Goal: Communication & Community: Answer question/provide support

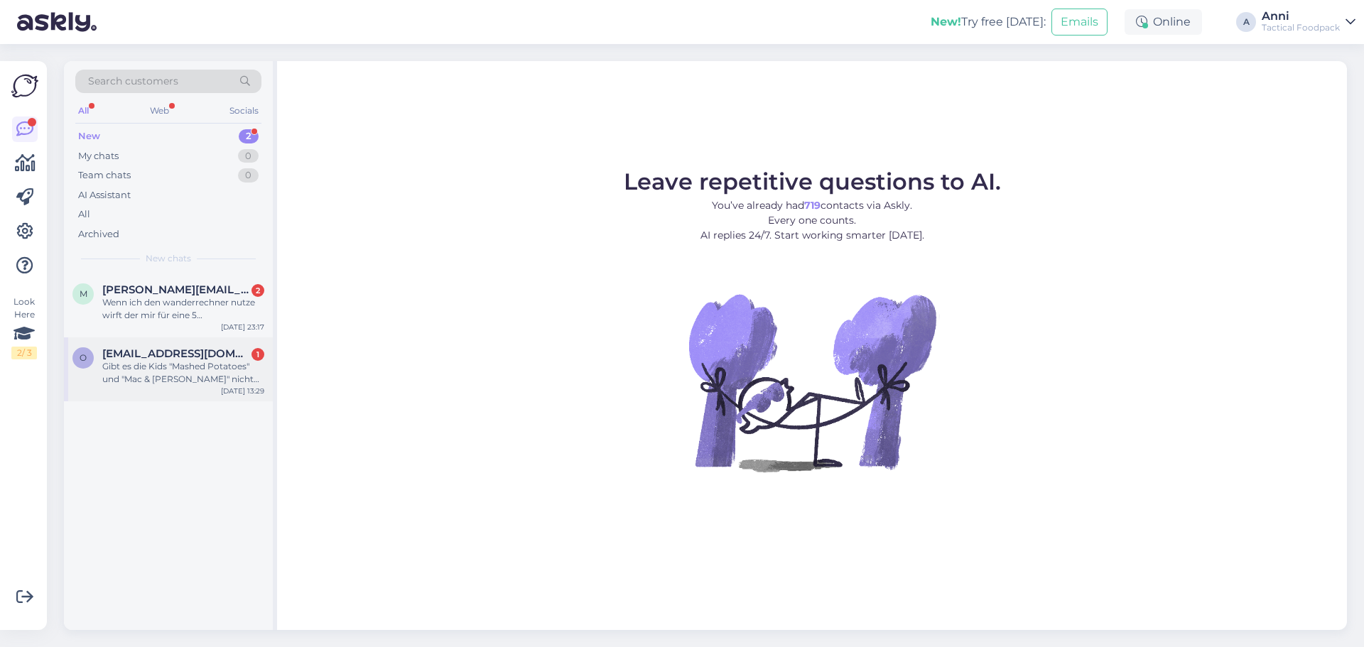
click at [161, 364] on div "Gibt es die Kids "Mashed Potatoes" und "Mac & [PERSON_NAME]" nicht (nie??) mehr…" at bounding box center [183, 373] width 162 height 26
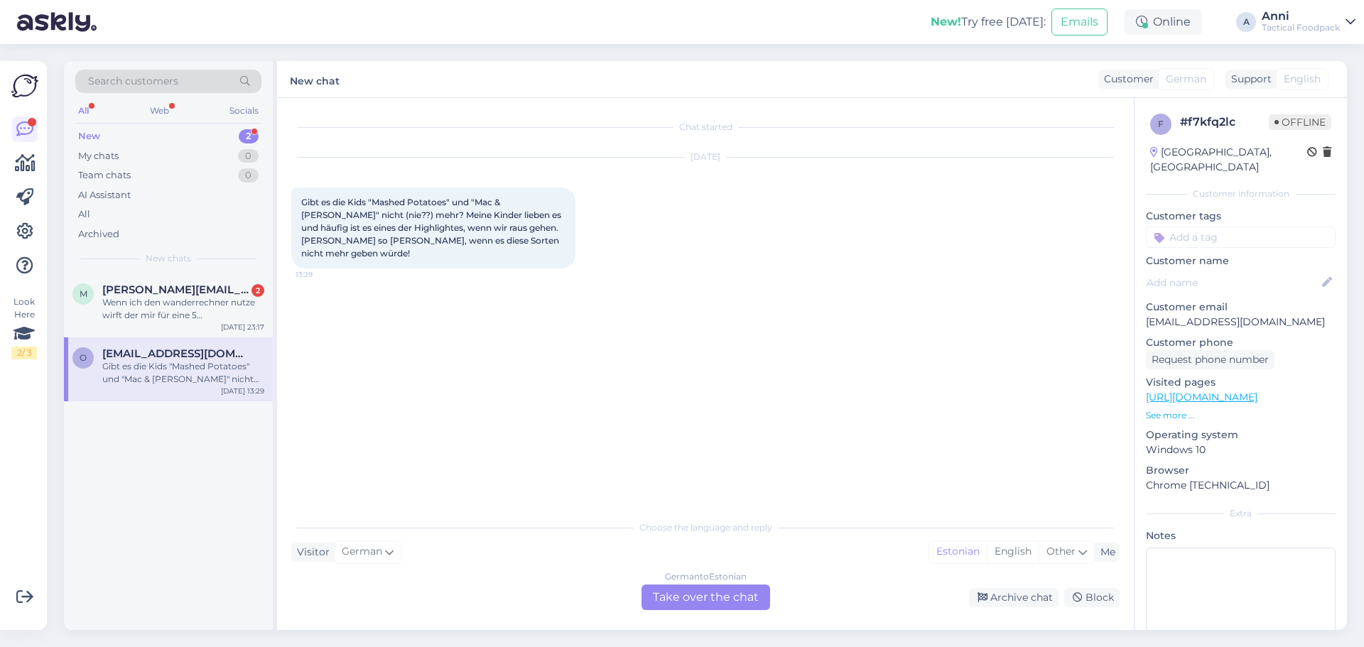
click at [669, 590] on div "Choose the language and reply Visitor German Me Estonian English Other German t…" at bounding box center [705, 561] width 828 height 97
click at [668, 601] on div "German to Estonian Take over the chat" at bounding box center [705, 598] width 129 height 26
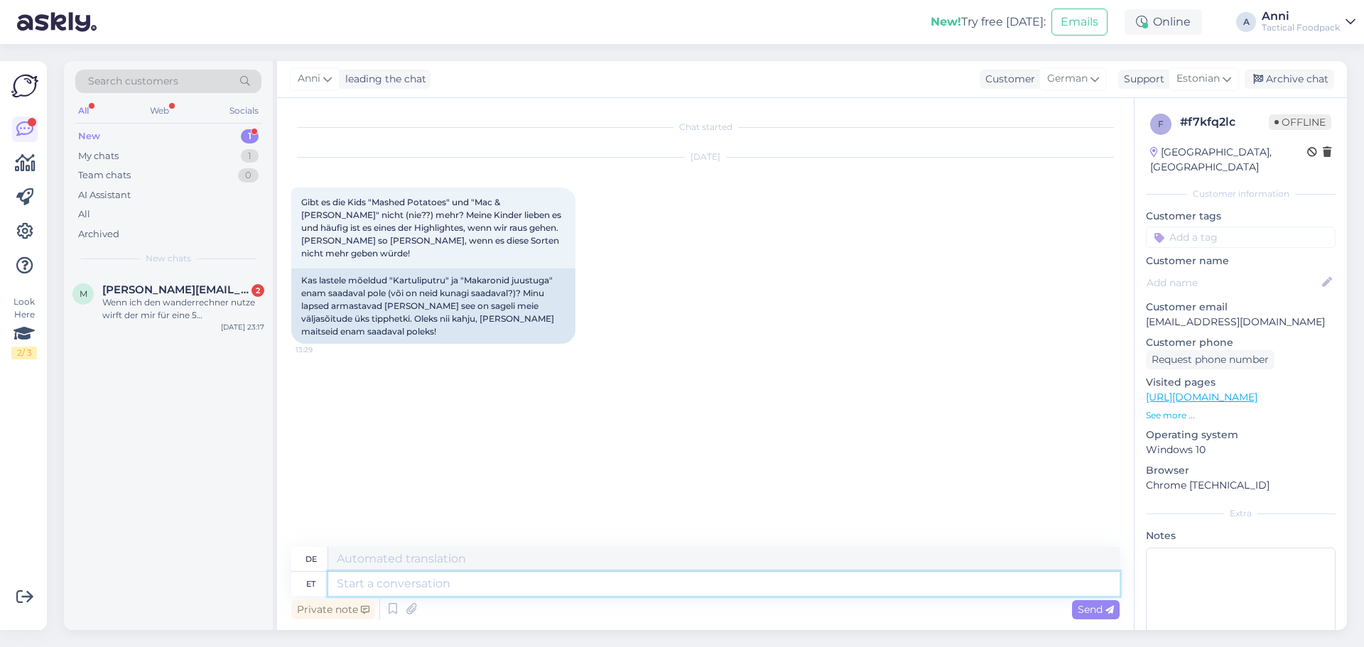
click at [447, 577] on textarea at bounding box center [723, 584] width 791 height 24
type textarea "Hello,"
type textarea "Hallo,"
type textarea "Hello, unfotunately y"
type textarea "[PERSON_NAME], leider"
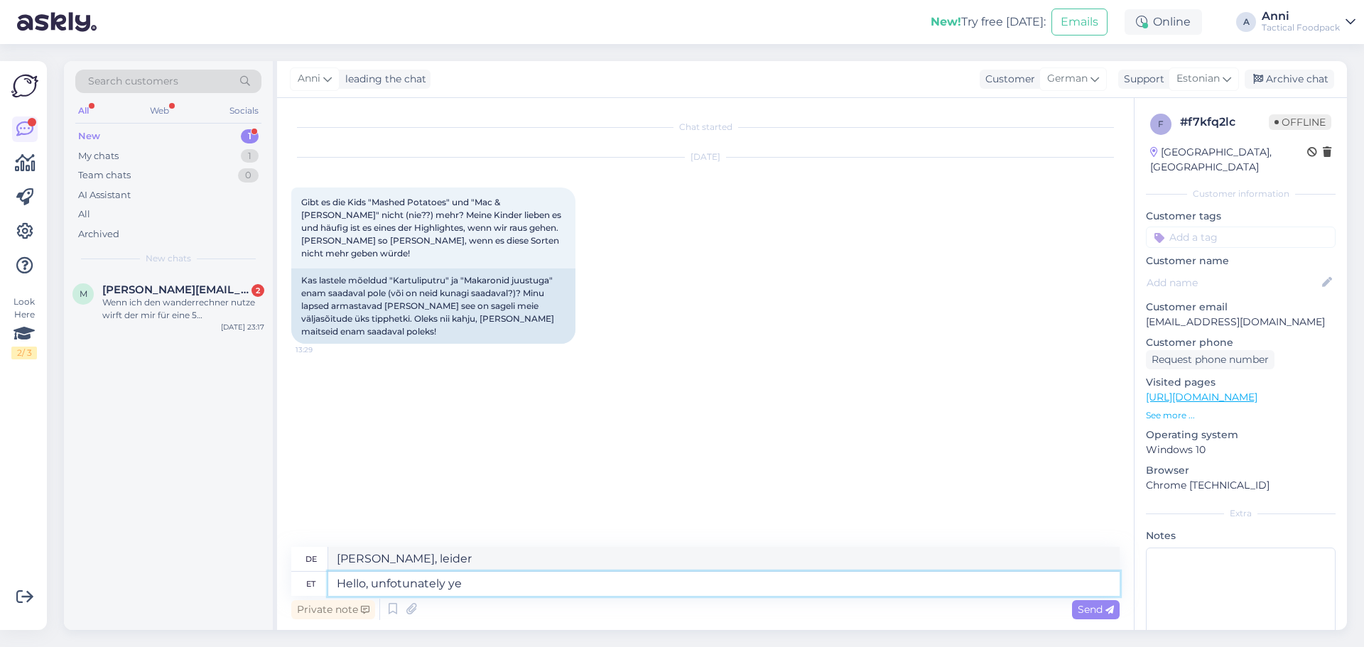
type textarea "Hello, unfotunately yes"
type textarea "[PERSON_NAME], [PERSON_NAME]"
type textarea "Hello, unfotunately yes-"
type textarea "[PERSON_NAME], [PERSON_NAME]-"
type textarea "Hello, unfotunately yes- th"
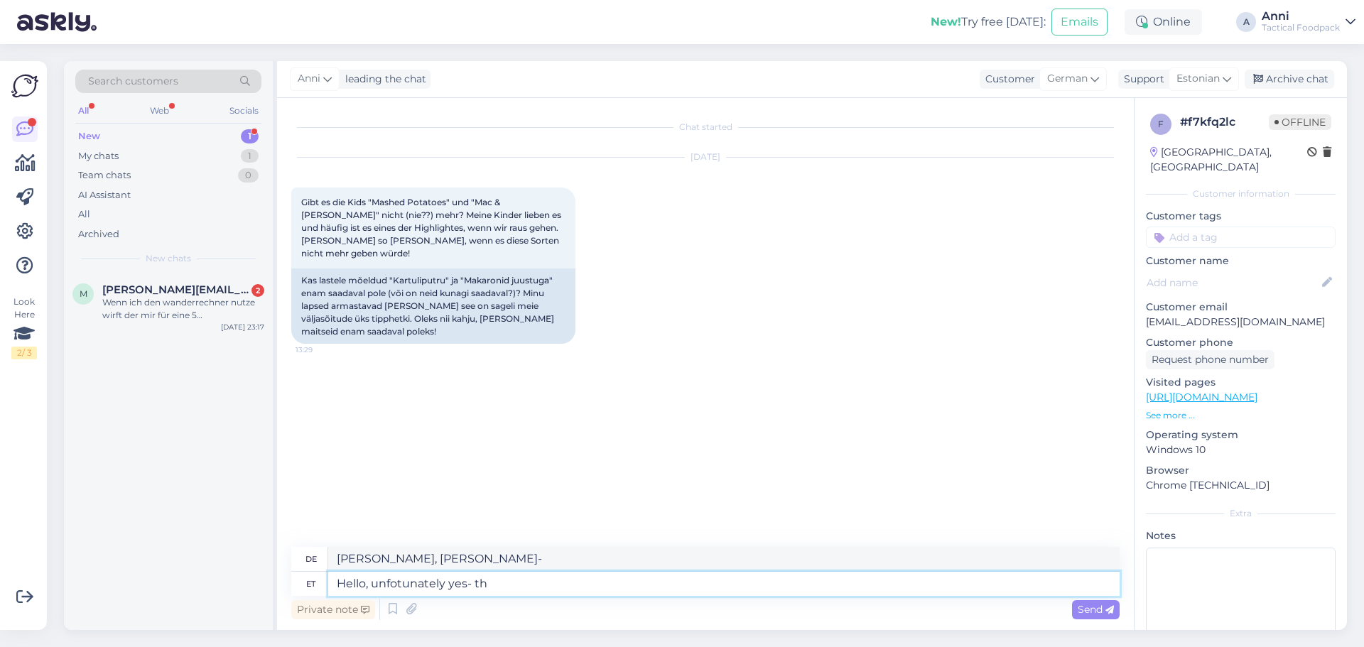
type textarea "[PERSON_NAME], [PERSON_NAME]- th"
type textarea "Hello, unfotunately yes-"
type textarea "[PERSON_NAME], [PERSON_NAME]-"
type textarea "Hello, unfotunately yes- Kids m"
type textarea "[PERSON_NAME], [PERSON_NAME] – [PERSON_NAME]"
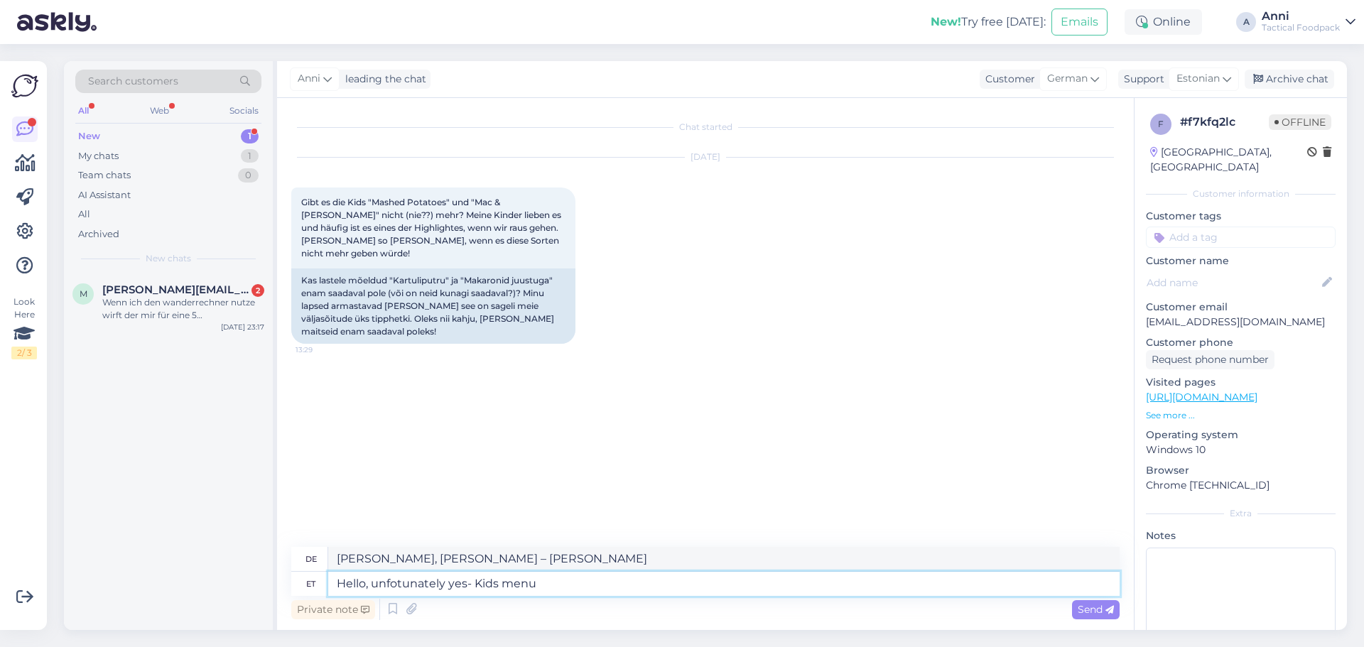
type textarea "Hello, unfotunately yes- Kids menu"
type textarea "[PERSON_NAME], [PERSON_NAME] - Kindermenü"
type textarea "Hello, unfotunately yes- Kids menu will"
type textarea "[PERSON_NAME], [PERSON_NAME] - Kindermenü wird"
type textarea "Hello, unfotunately yes- Kids menu will be out o"
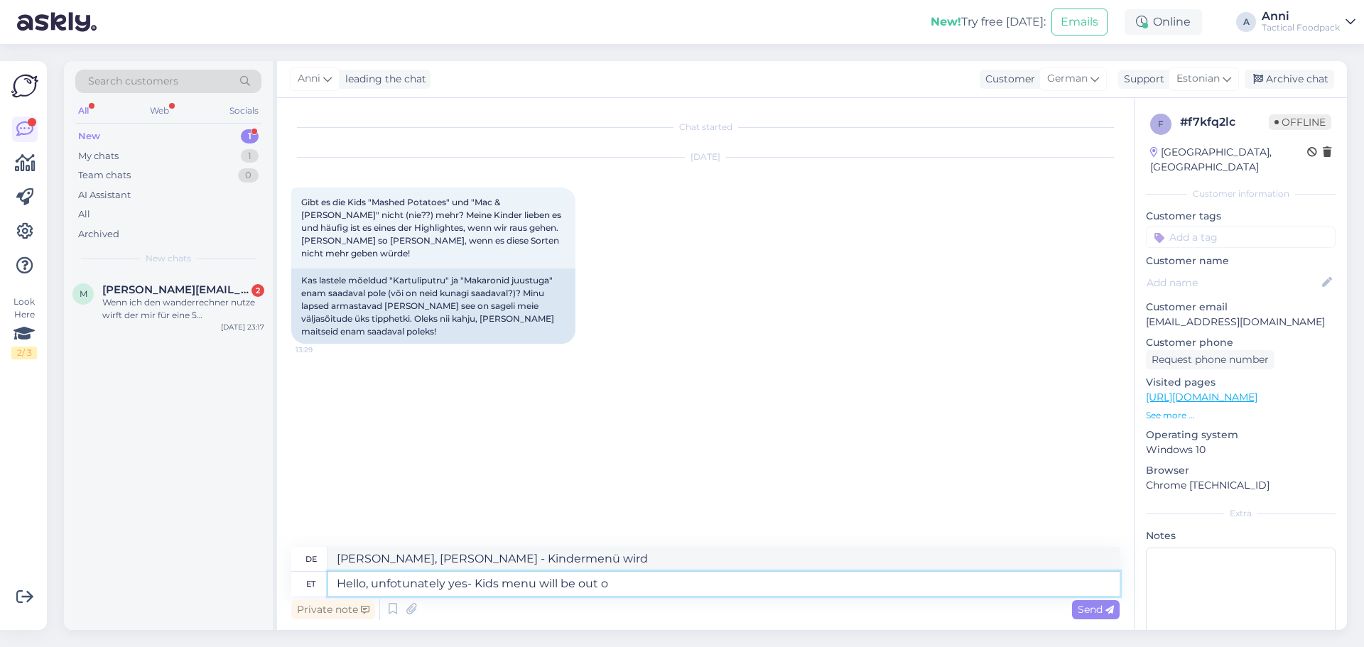
type textarea "[PERSON_NAME], [PERSON_NAME]. Das Kindermenü wird nicht verfügbar sein."
type textarea "Hello, unfotunately yes- Kids menu will be out of"
type textarea "[PERSON_NAME], [PERSON_NAME]. Kindermenü wird nicht verfügbar sein"
type textarea "Hello, unfotunately yes- Kids menu will be out of production r"
type textarea "[PERSON_NAME], [PERSON_NAME] - Kindermenü wird nicht mehr produziert"
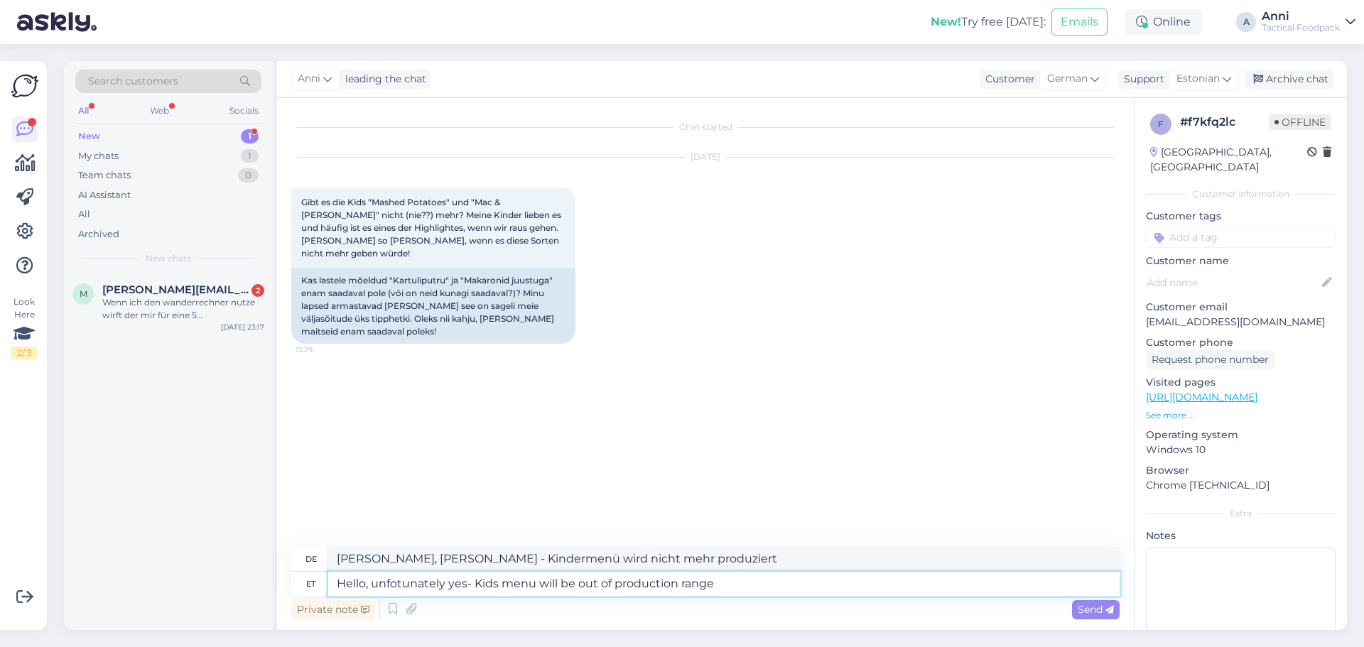
type textarea "Hello, unfotunately yes- Kids menu will be out of production range"
type textarea "[PERSON_NAME], [PERSON_NAME] - Kindermenü wird nicht mehr im Produktionssortime…"
click at [389, 586] on textarea "Hello, unfotunately yes- Kids menu will be out of production range" at bounding box center [723, 584] width 791 height 24
type textarea "Hello, unfortunately yes- Kids menu will be out of production range"
click at [459, 585] on textarea "Hello, unfortunately yes- Kids menu will be out of production range" at bounding box center [723, 584] width 791 height 24
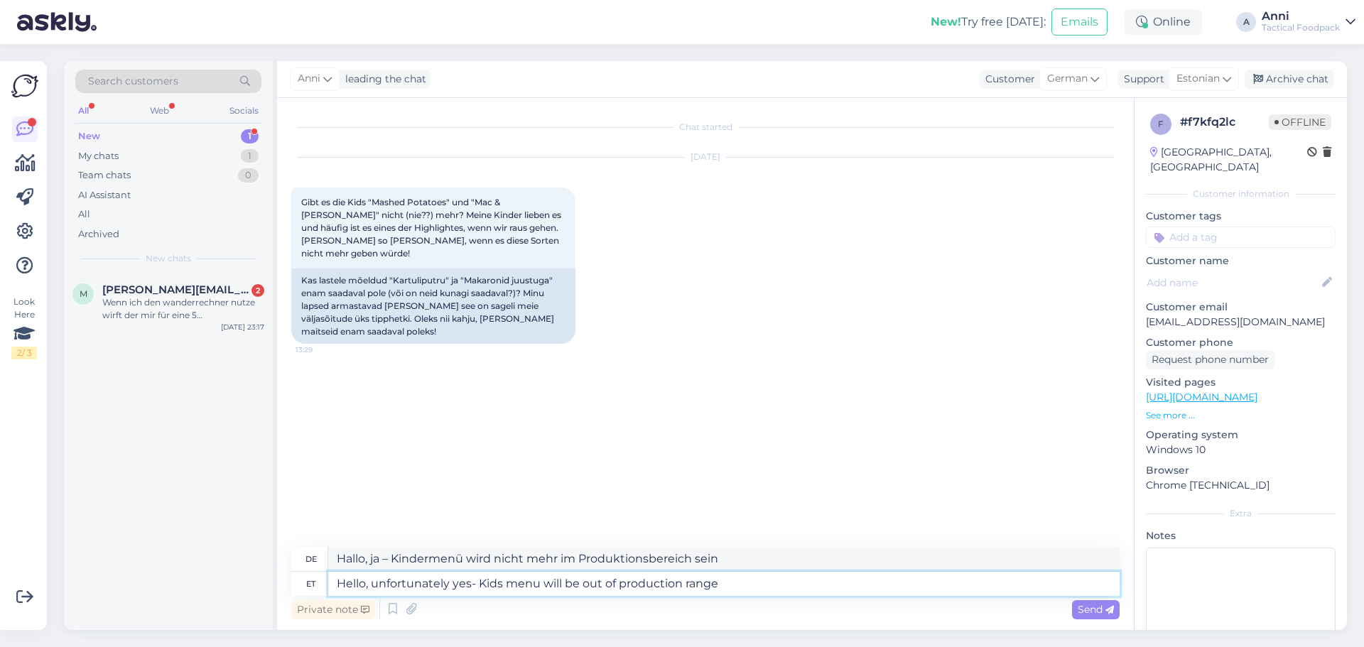
type textarea "[PERSON_NAME], [PERSON_NAME] - Kindermenü wird nicht mehr im Produktionsprogram…"
click at [758, 583] on textarea "Hello, unfortunately, yes- Kids menu will be out of production range" at bounding box center [723, 584] width 791 height 24
type textarea "Hello, unfortunately, yes- Kids menu will be out of production range."
type textarea "[PERSON_NAME], [PERSON_NAME] – das Kindermenü wird nicht mehr im Produktionsumf…"
type textarea "Hello, unfortunately, yes- Kids menu will be out of production range."
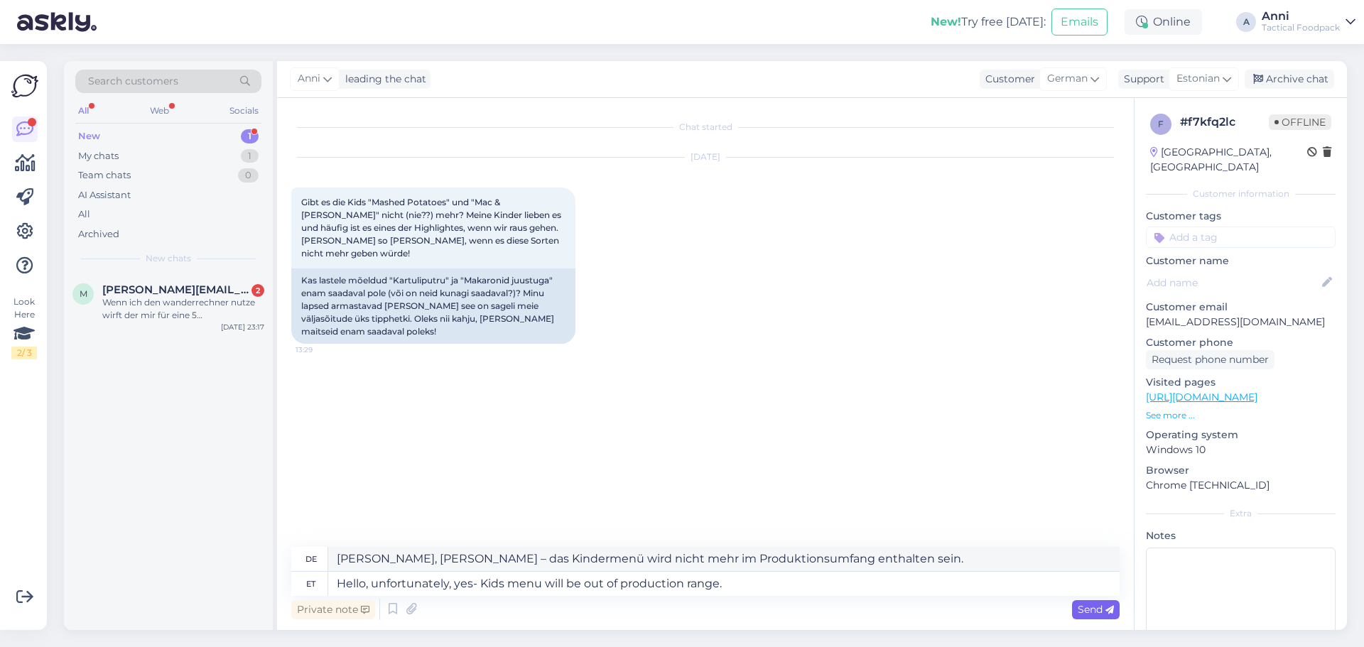
click at [1097, 609] on span "Send" at bounding box center [1096, 609] width 36 height 13
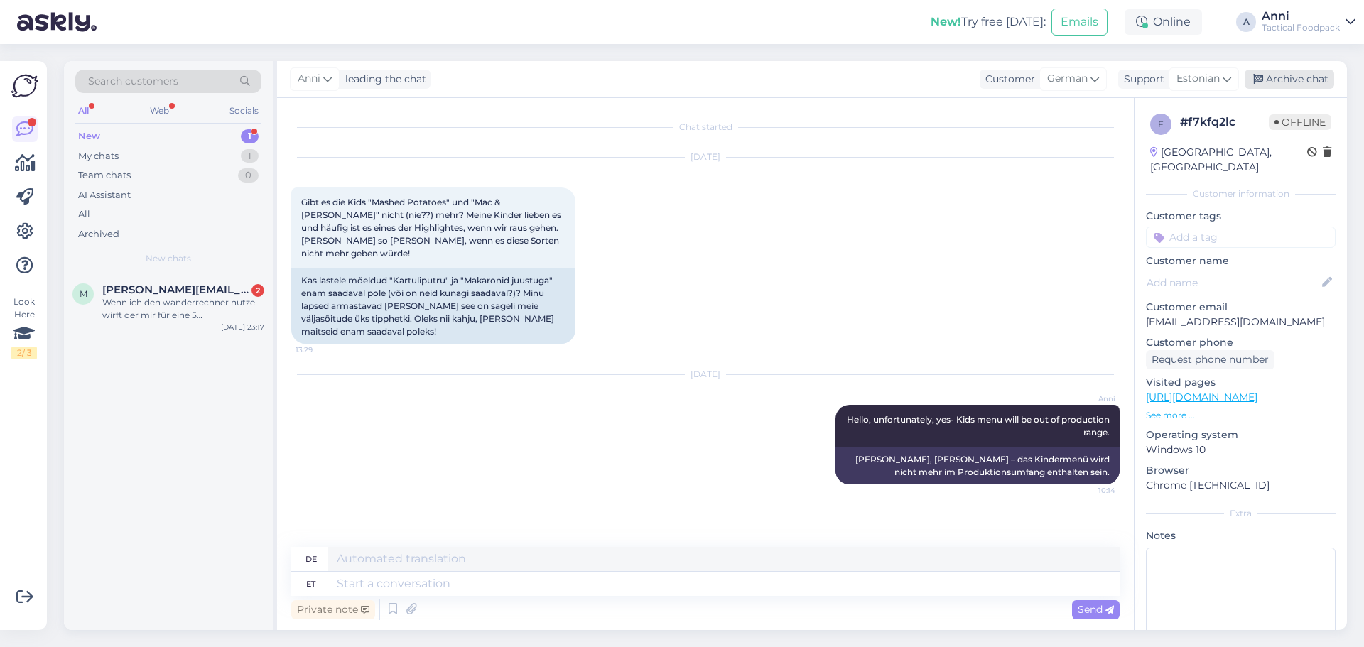
click at [1299, 76] on div "Archive chat" at bounding box center [1290, 79] width 90 height 19
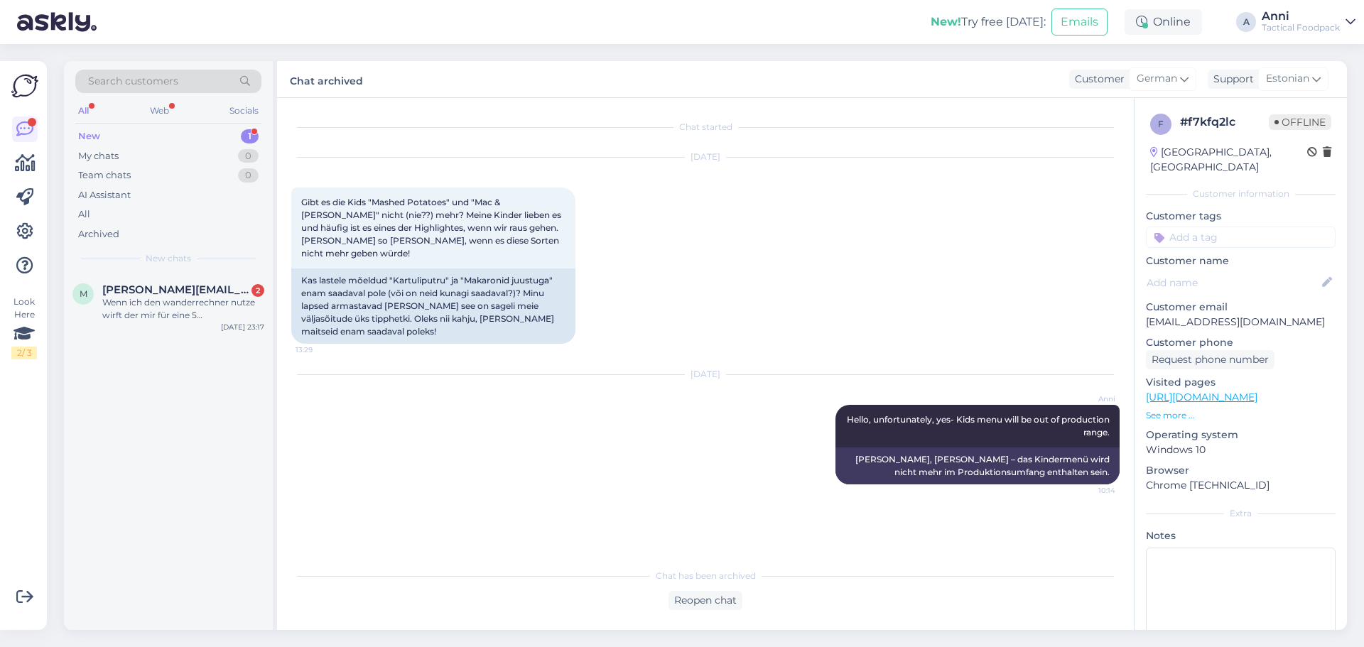
click at [195, 297] on div "Wenn ich den wanderrechner nutze wirft der mir für eine 5 tageswanderung 17500 …" at bounding box center [183, 309] width 162 height 26
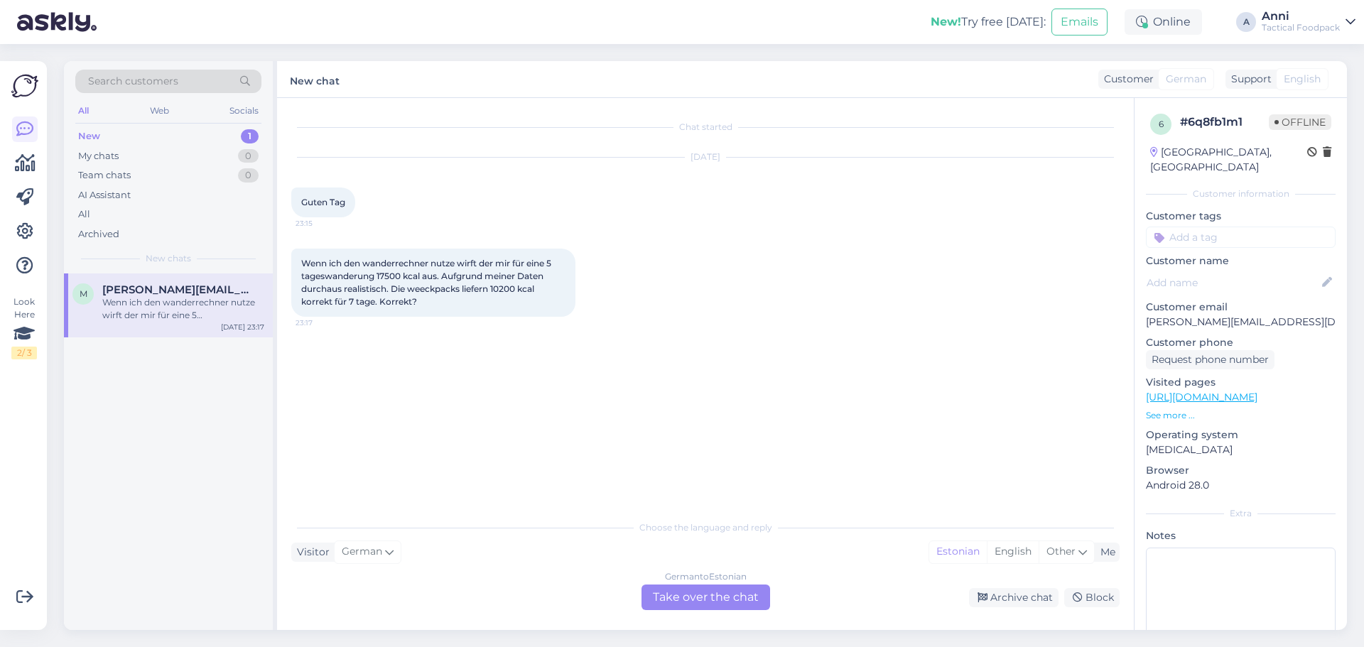
click at [676, 586] on div "German to Estonian Take over the chat" at bounding box center [705, 598] width 129 height 26
